Goal: Task Accomplishment & Management: Manage account settings

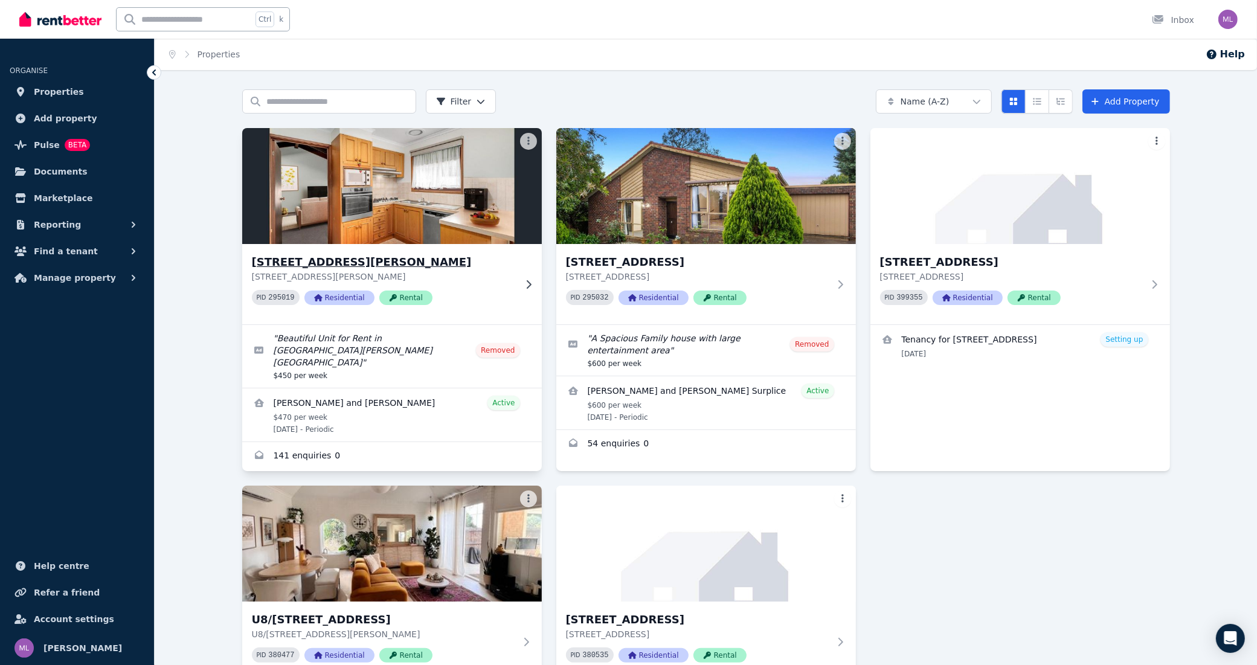
click at [433, 265] on h3 "[STREET_ADDRESS][PERSON_NAME]" at bounding box center [383, 262] width 263 height 17
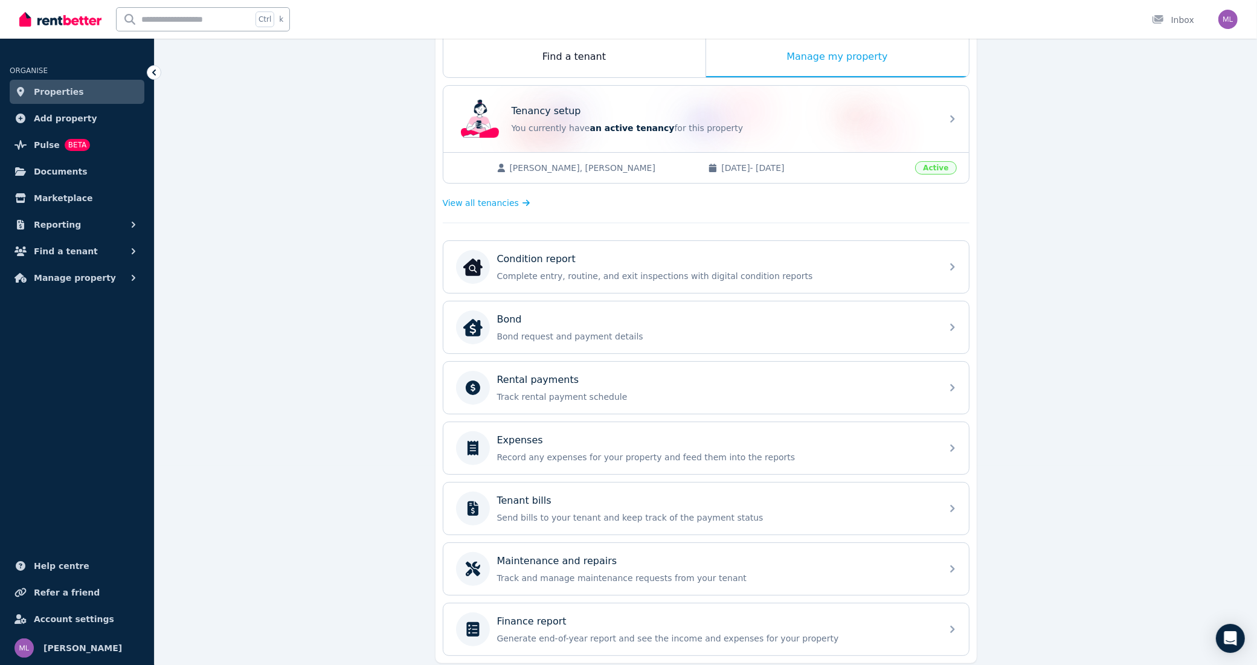
scroll to position [248, 0]
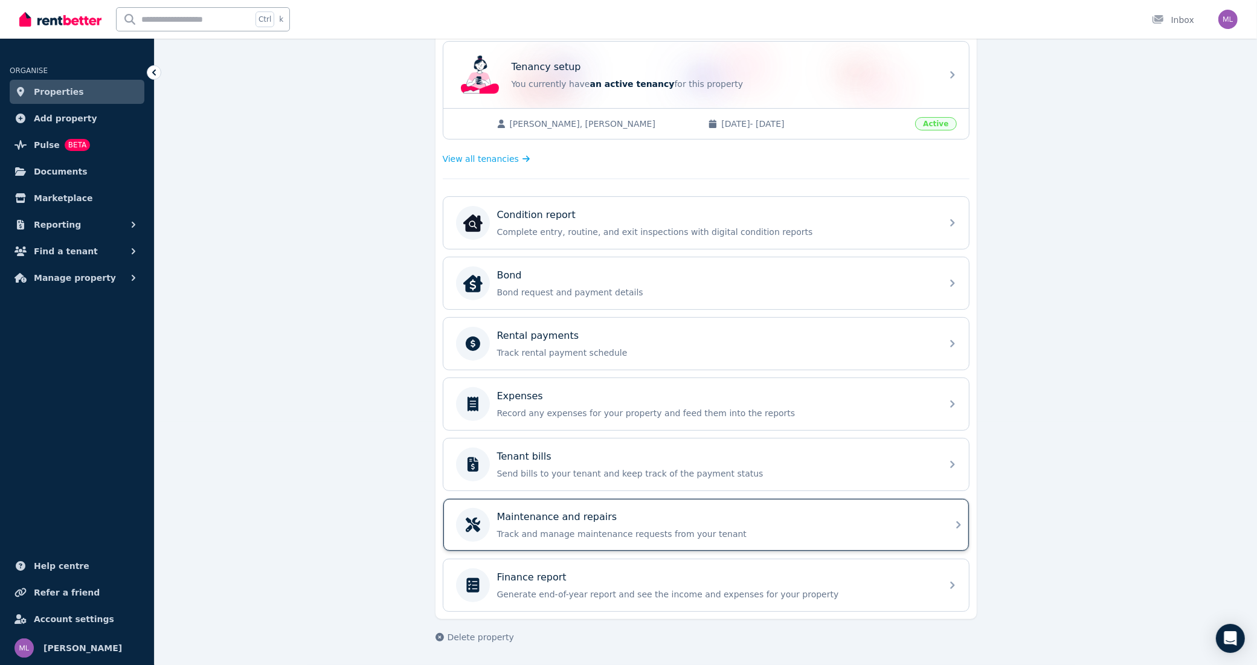
click at [570, 528] on p "Track and manage maintenance requests from your tenant" at bounding box center [715, 534] width 437 height 12
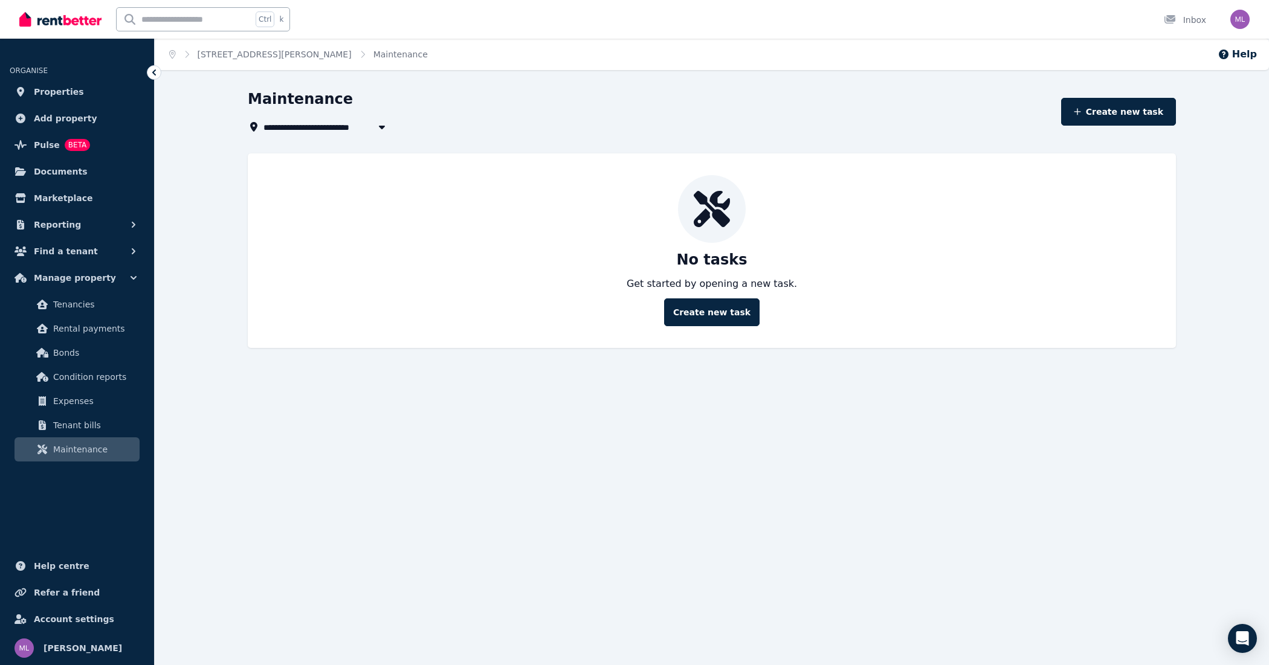
click at [61, 21] on img at bounding box center [60, 19] width 82 height 18
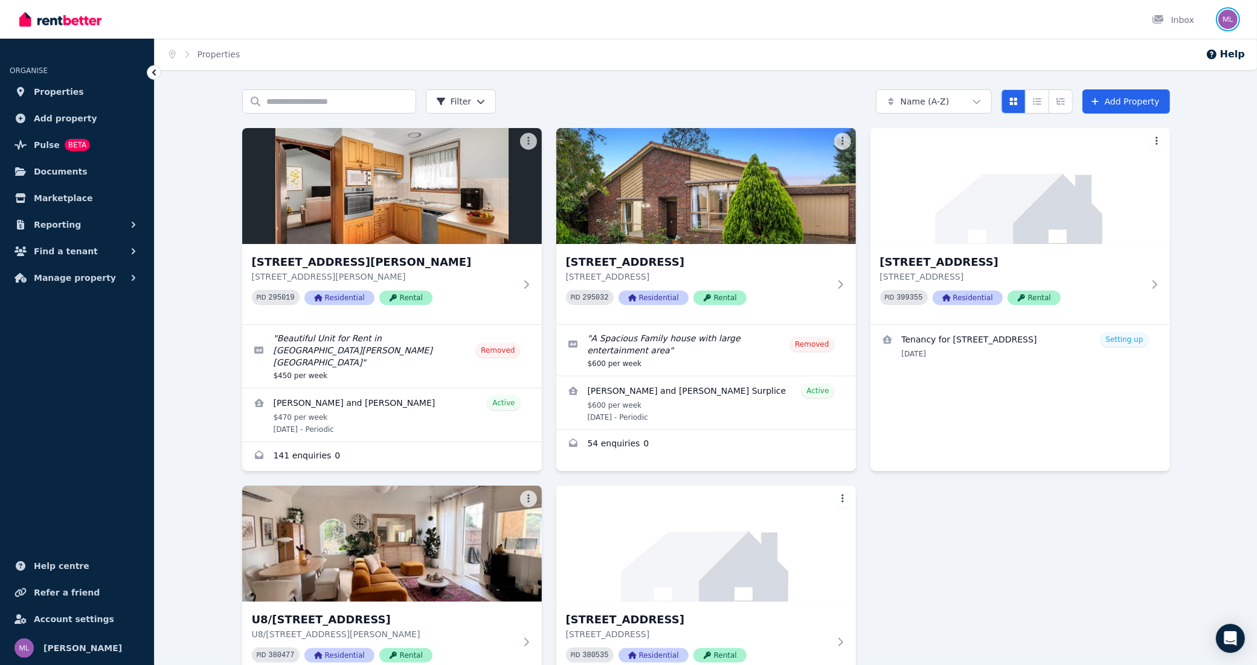
click at [1222, 23] on img "button" at bounding box center [1228, 19] width 19 height 19
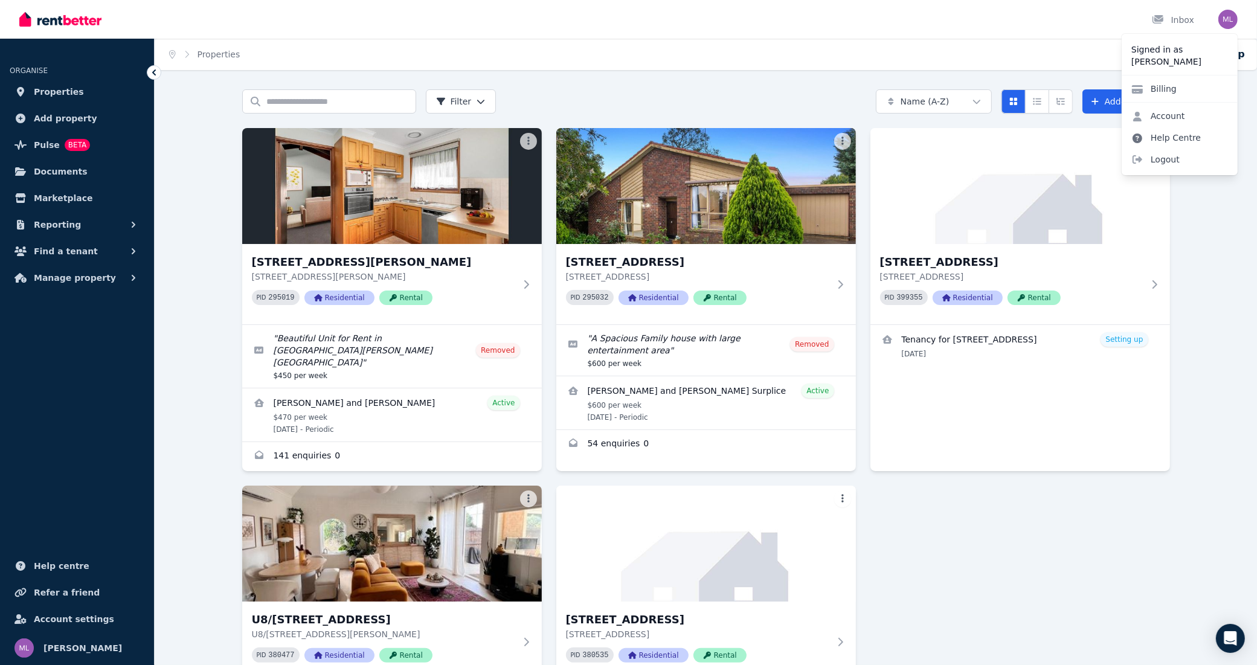
click at [1170, 135] on link "Help Centre" at bounding box center [1166, 138] width 89 height 22
click at [1173, 136] on link "Help Centre" at bounding box center [1166, 138] width 89 height 22
